Goal: Information Seeking & Learning: Learn about a topic

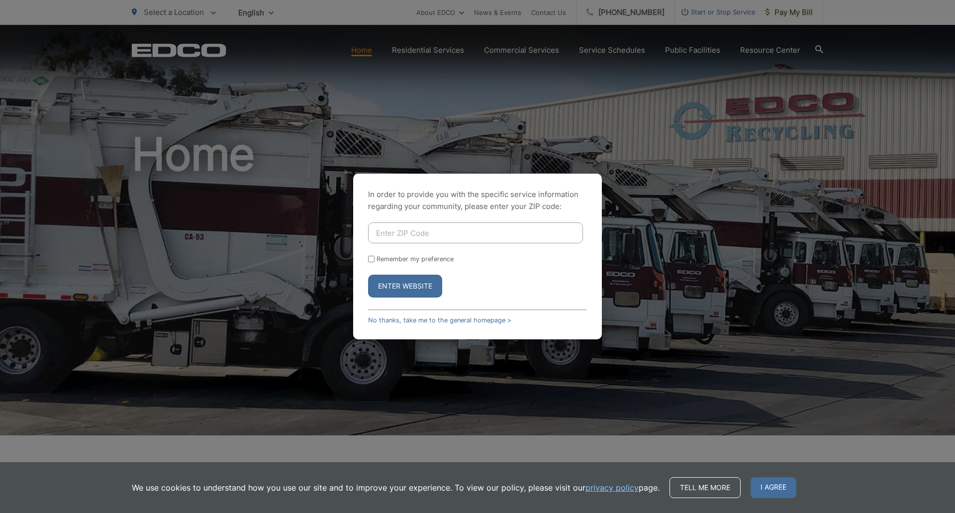
click at [381, 230] on input "Enter ZIP Code" at bounding box center [475, 232] width 215 height 21
click at [398, 231] on input "Enter ZIP Code" at bounding box center [475, 232] width 215 height 21
type input "92082"
click at [414, 282] on button "Enter Website" at bounding box center [405, 285] width 74 height 23
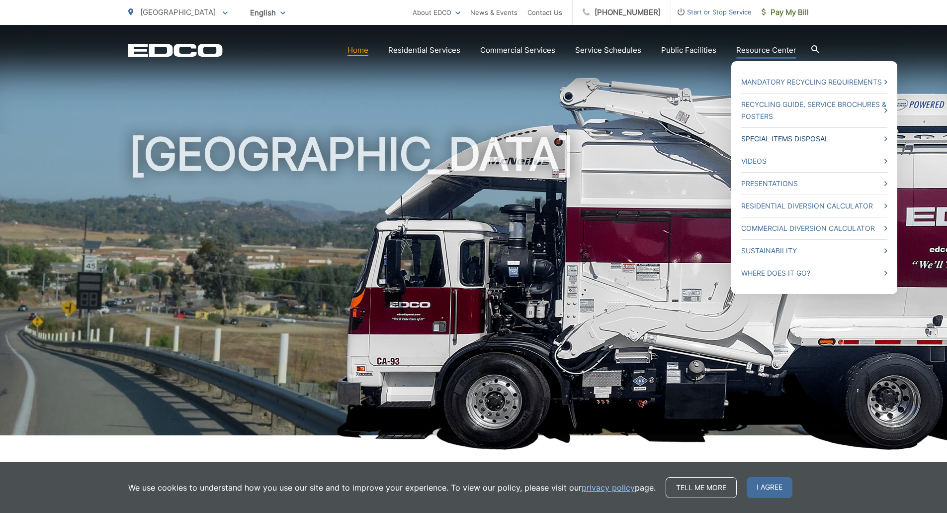
click at [759, 135] on link "Special Items Disposal" at bounding box center [814, 139] width 146 height 12
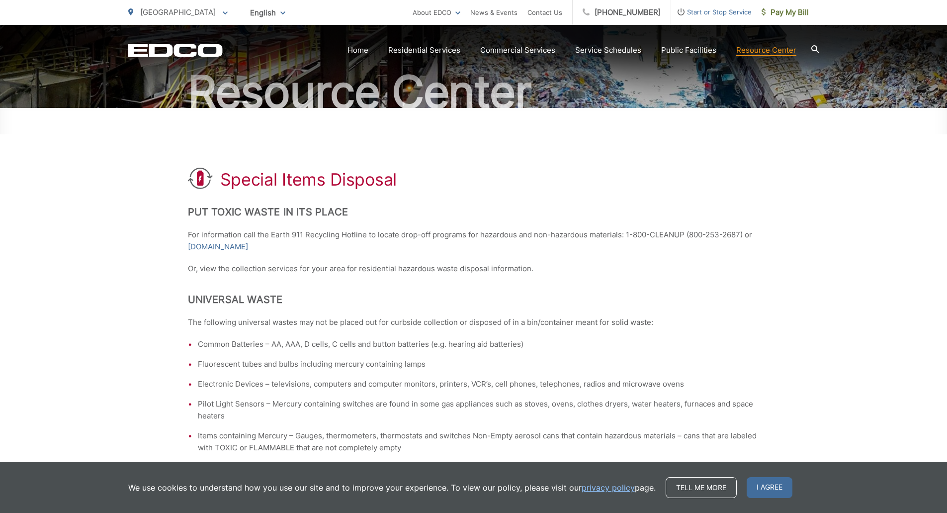
scroll to position [99, 0]
